Goal: Check status: Check status

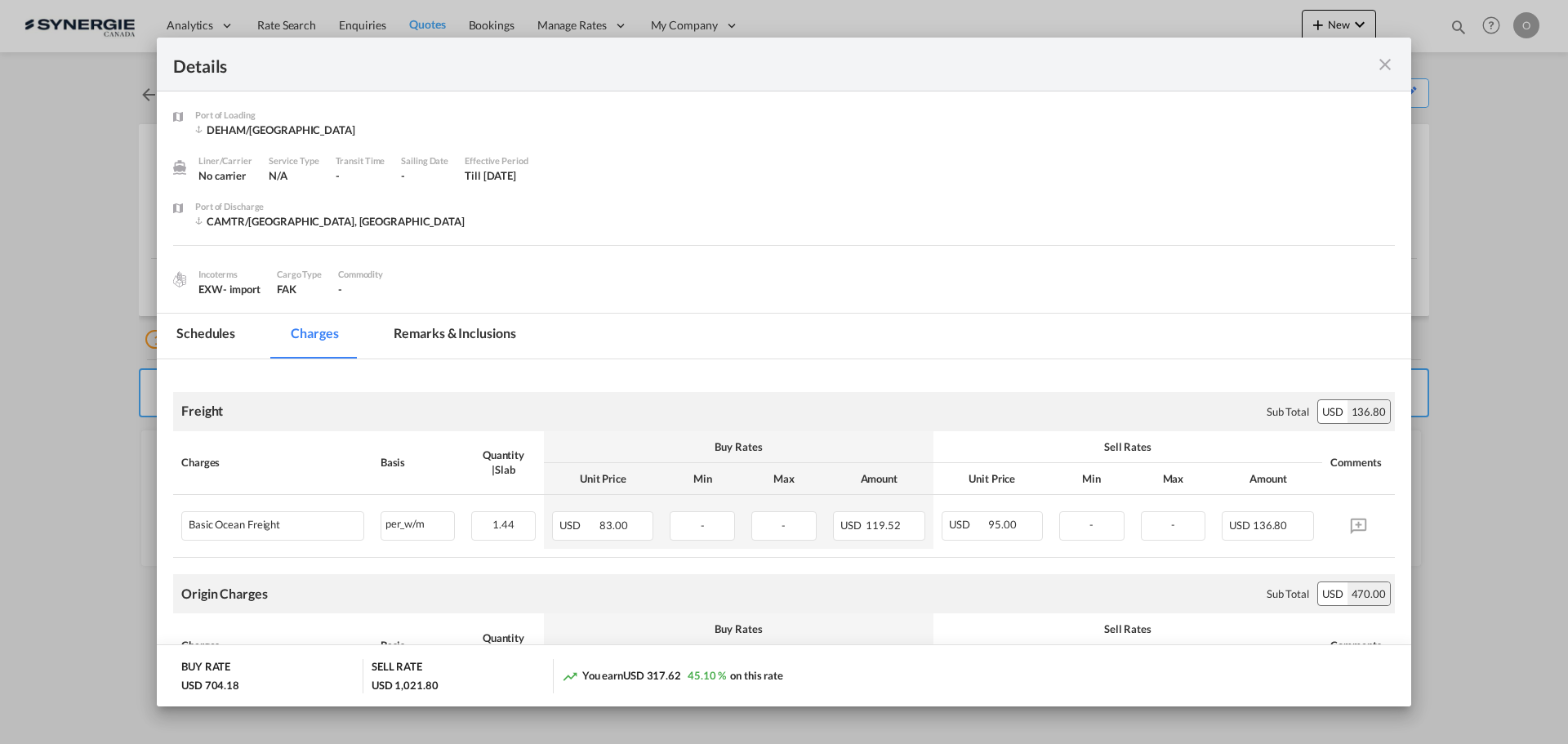
scroll to position [928, 0]
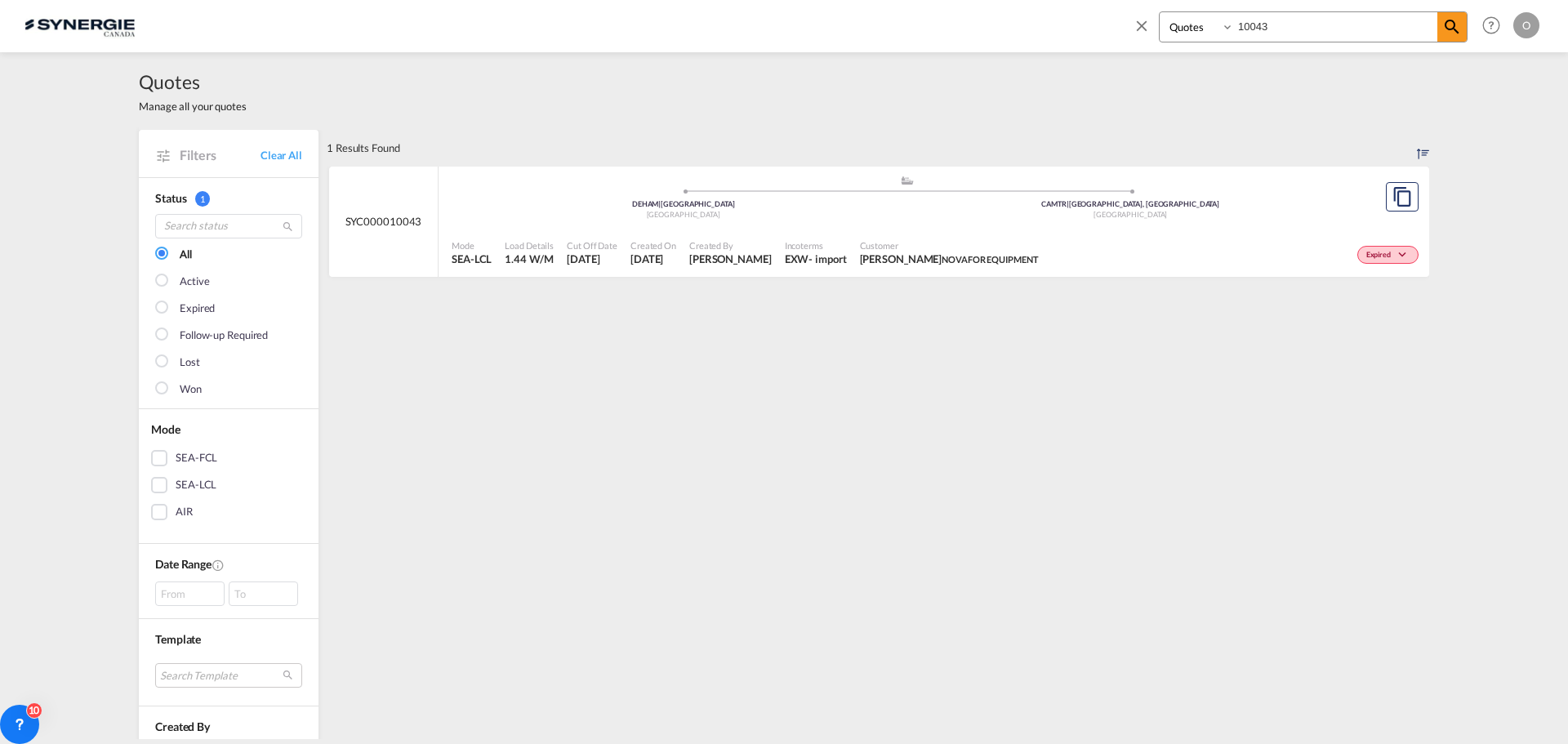
select select "Quotes"
drag, startPoint x: 1289, startPoint y: 22, endPoint x: 1165, endPoint y: 35, distance: 124.7
click at [1165, 35] on div "Bookings Quotes Enquiries 10043" at bounding box center [1313, 27] width 308 height 31
type input "13819"
click at [736, 254] on span "[PERSON_NAME]" at bounding box center [731, 258] width 83 height 14
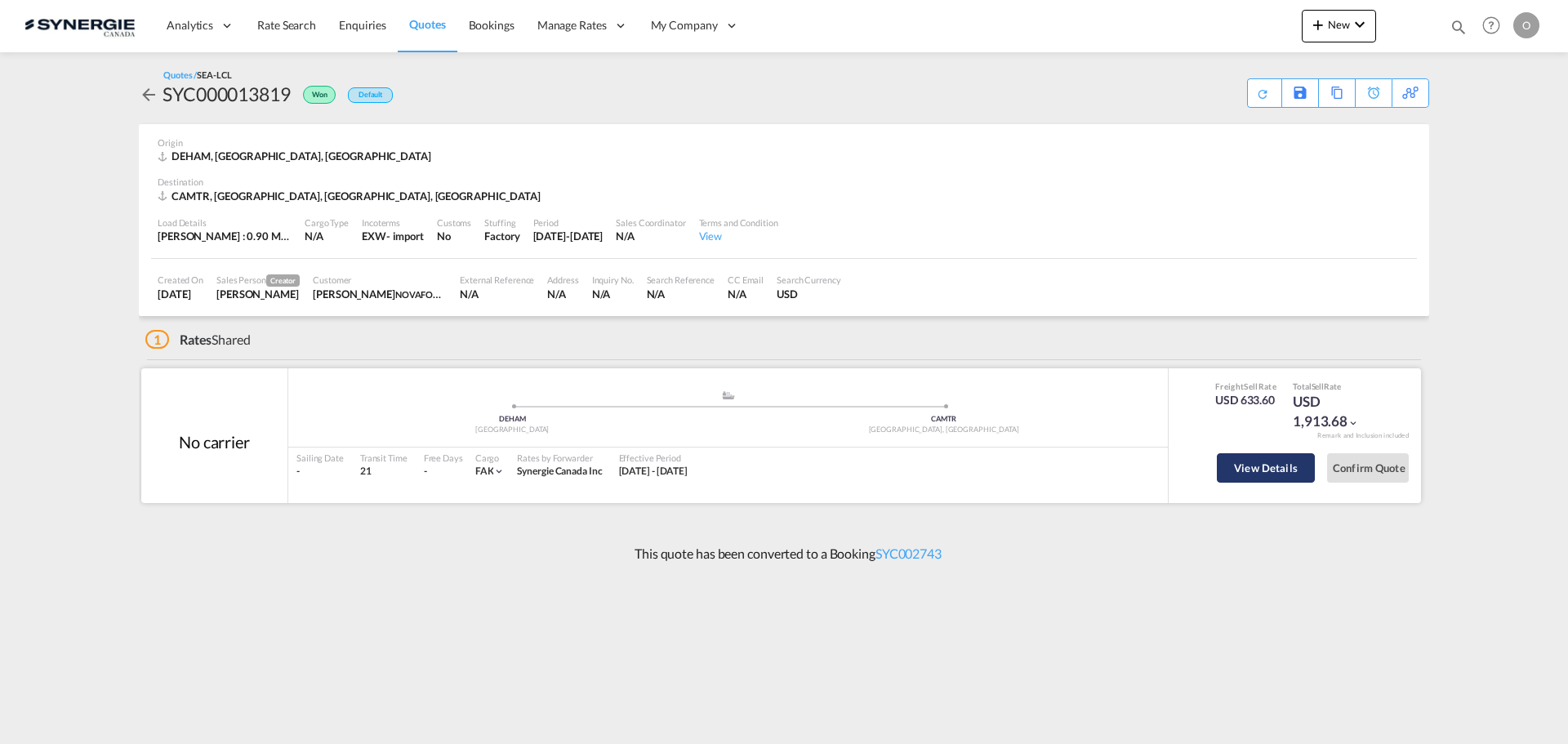
click at [1275, 468] on button "View Details" at bounding box center [1266, 468] width 98 height 30
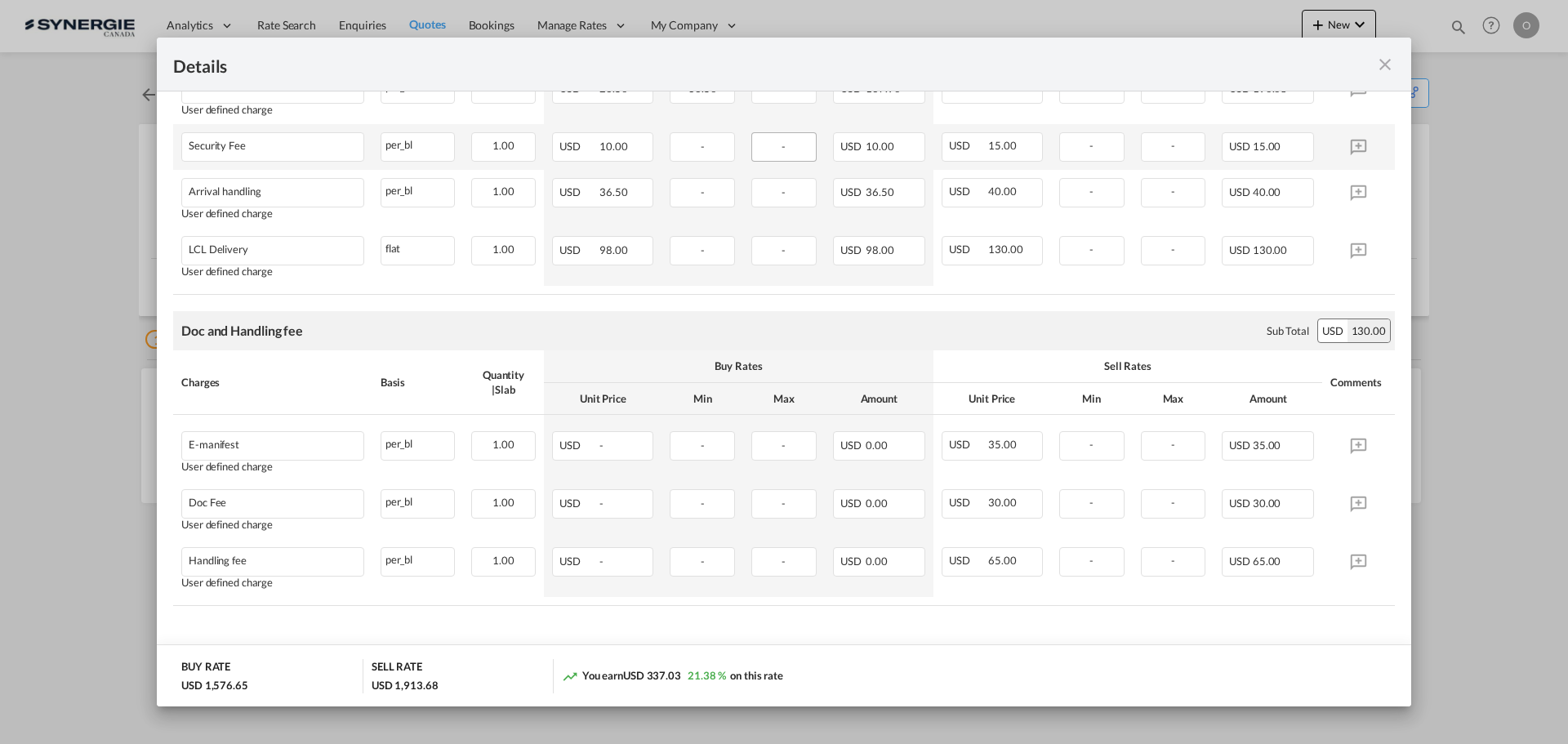
scroll to position [928, 0]
